Goal: Navigation & Orientation: Understand site structure

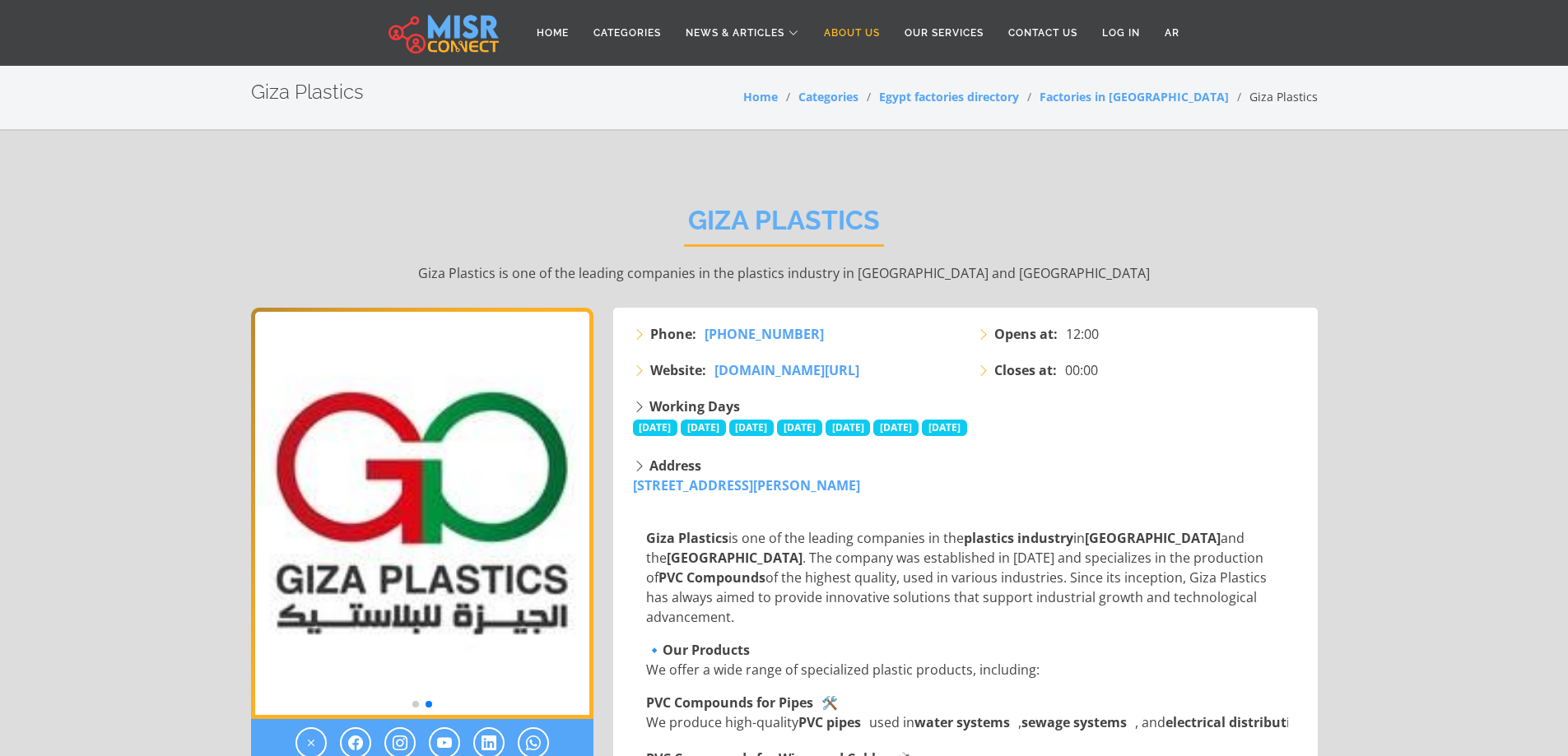
click at [849, 35] on link "About Us" at bounding box center [852, 32] width 81 height 31
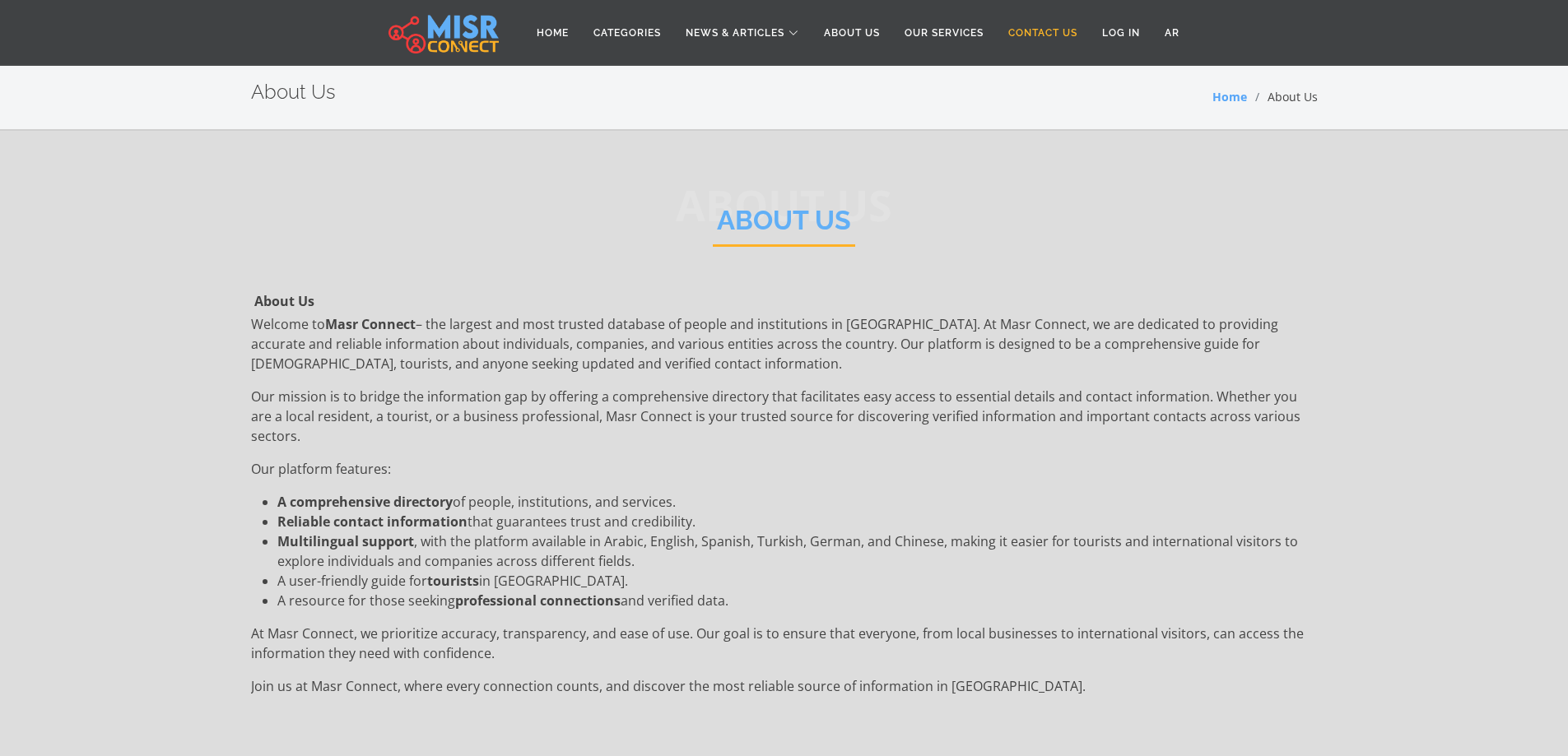
click at [1044, 38] on link "Contact Us" at bounding box center [1043, 32] width 94 height 31
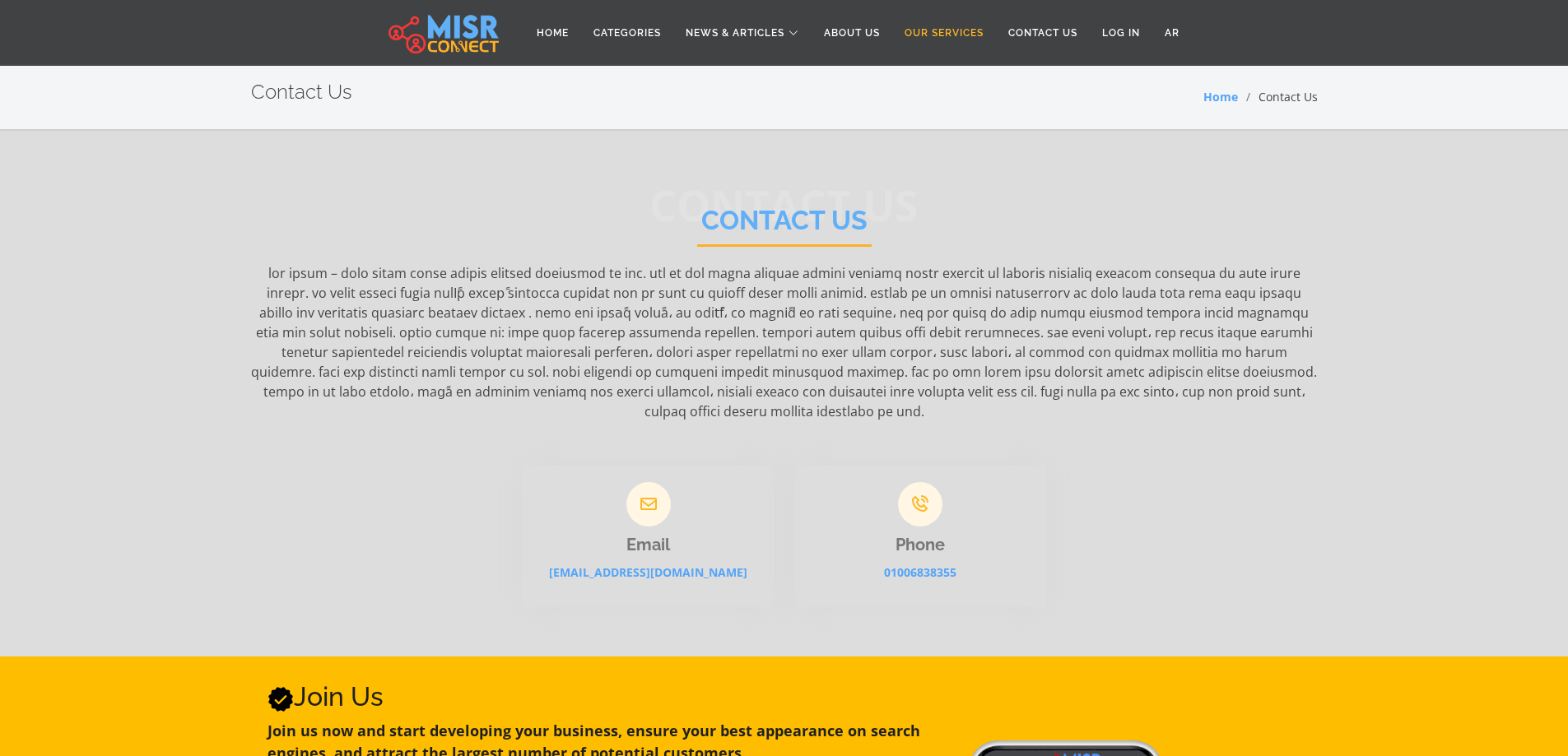
click at [952, 36] on link "Our Services" at bounding box center [944, 32] width 104 height 31
